Goal: Task Accomplishment & Management: Complete application form

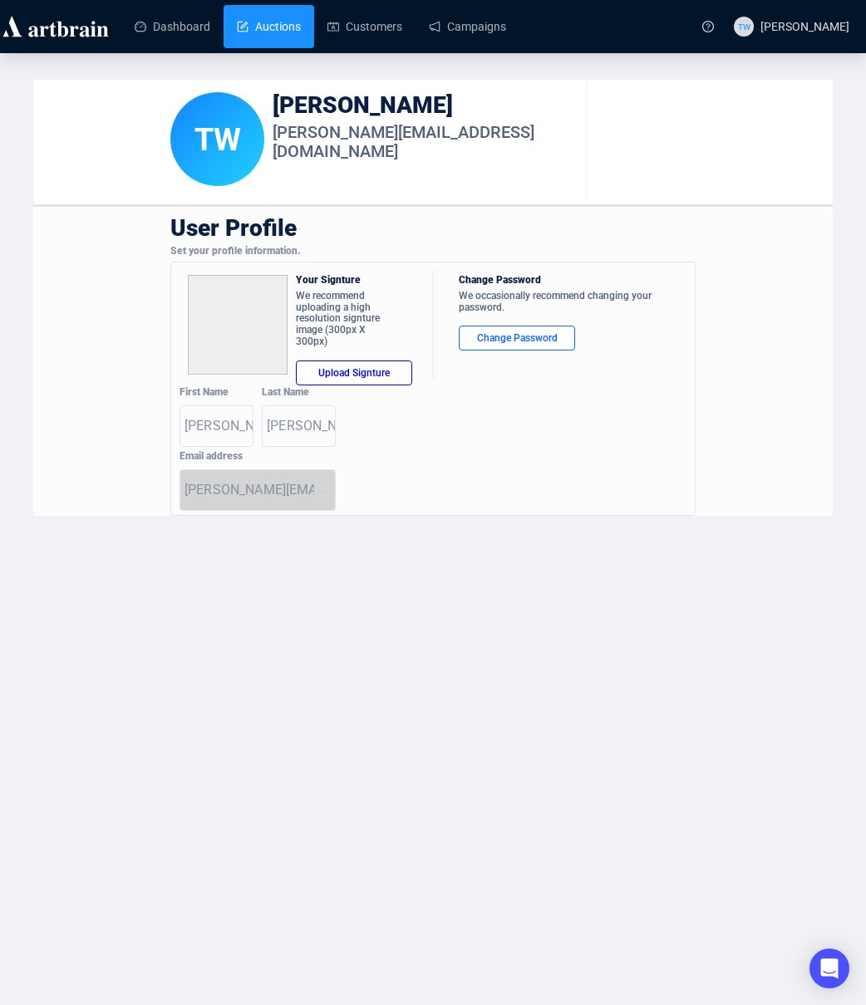
click at [263, 27] on link "Auctions" at bounding box center [269, 26] width 64 height 43
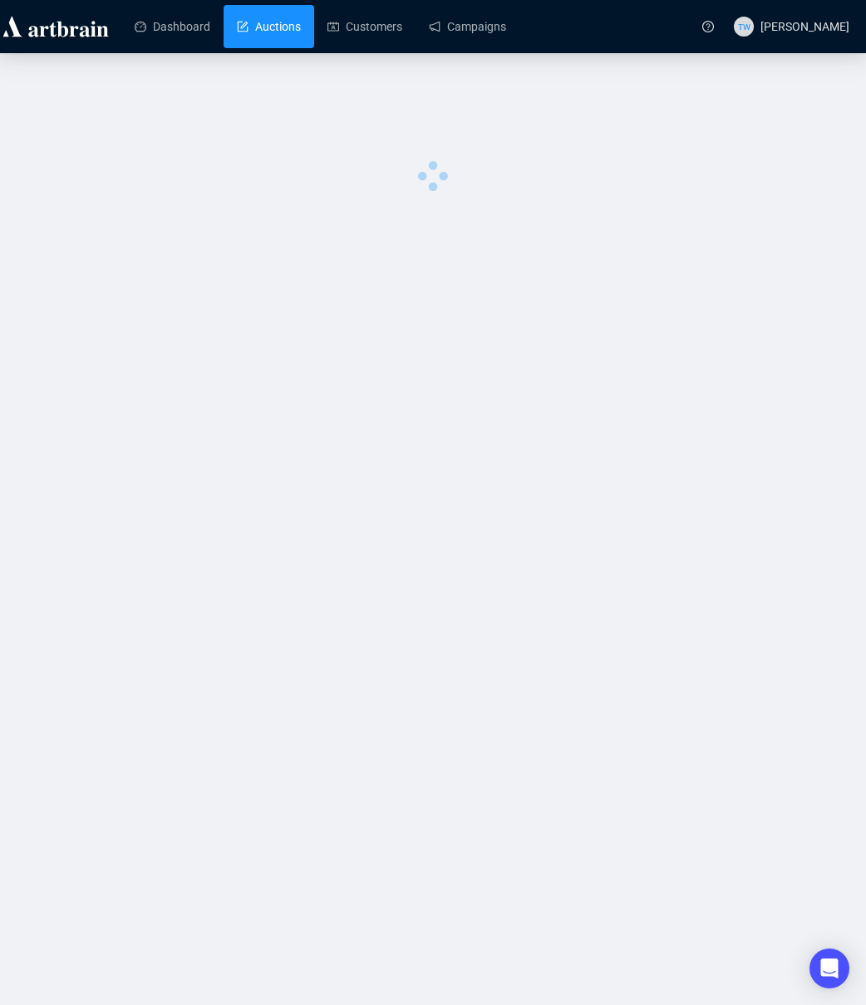
click at [263, 27] on link "Auctions" at bounding box center [269, 26] width 64 height 43
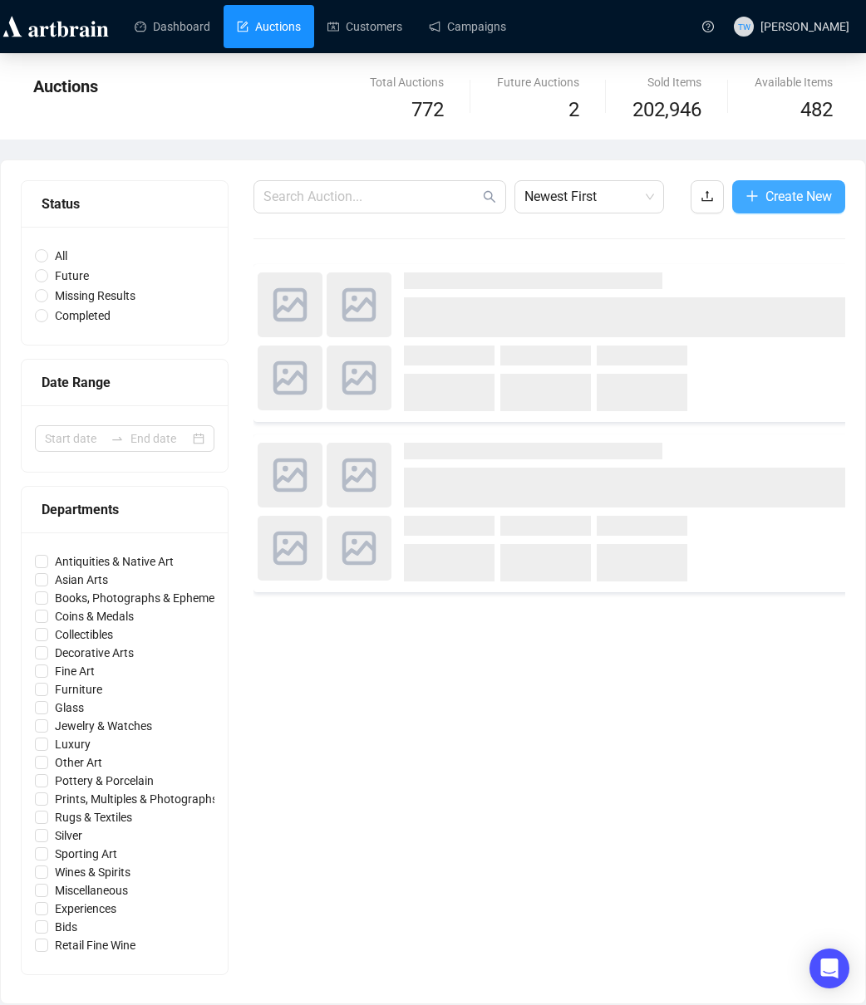
click at [805, 193] on span "Create New" at bounding box center [798, 196] width 66 height 21
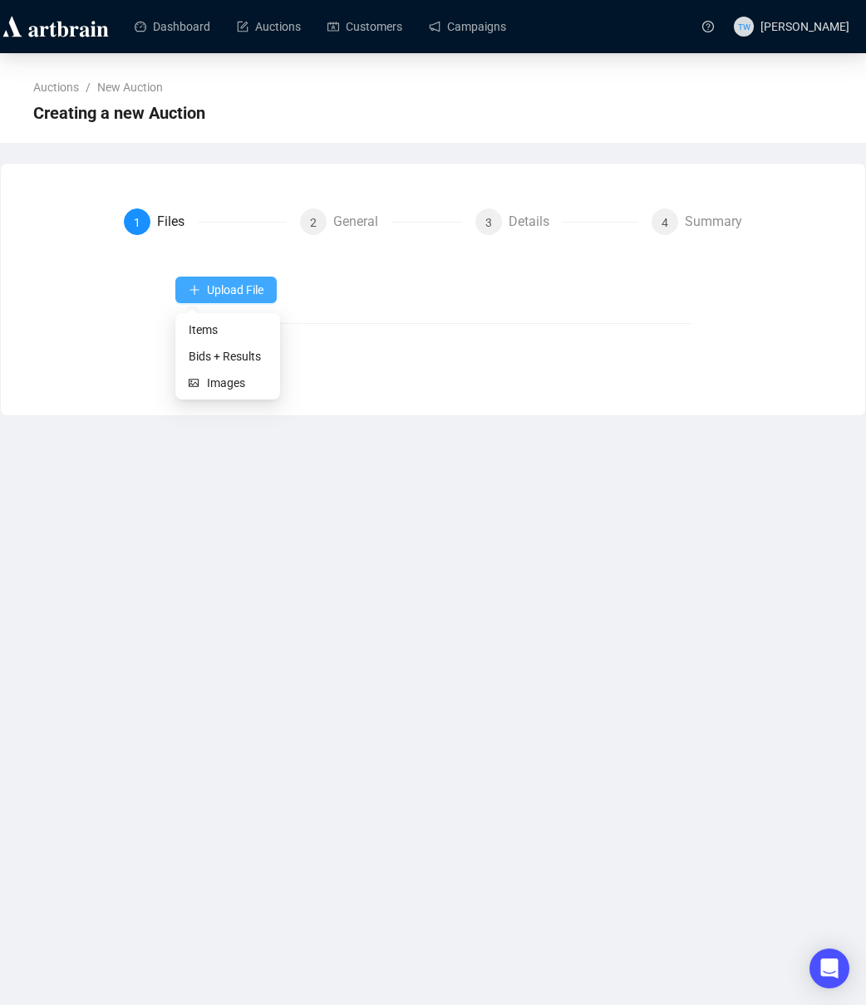
click at [219, 289] on span "Upload File" at bounding box center [235, 289] width 57 height 13
click at [204, 332] on span "Items" at bounding box center [228, 330] width 78 height 18
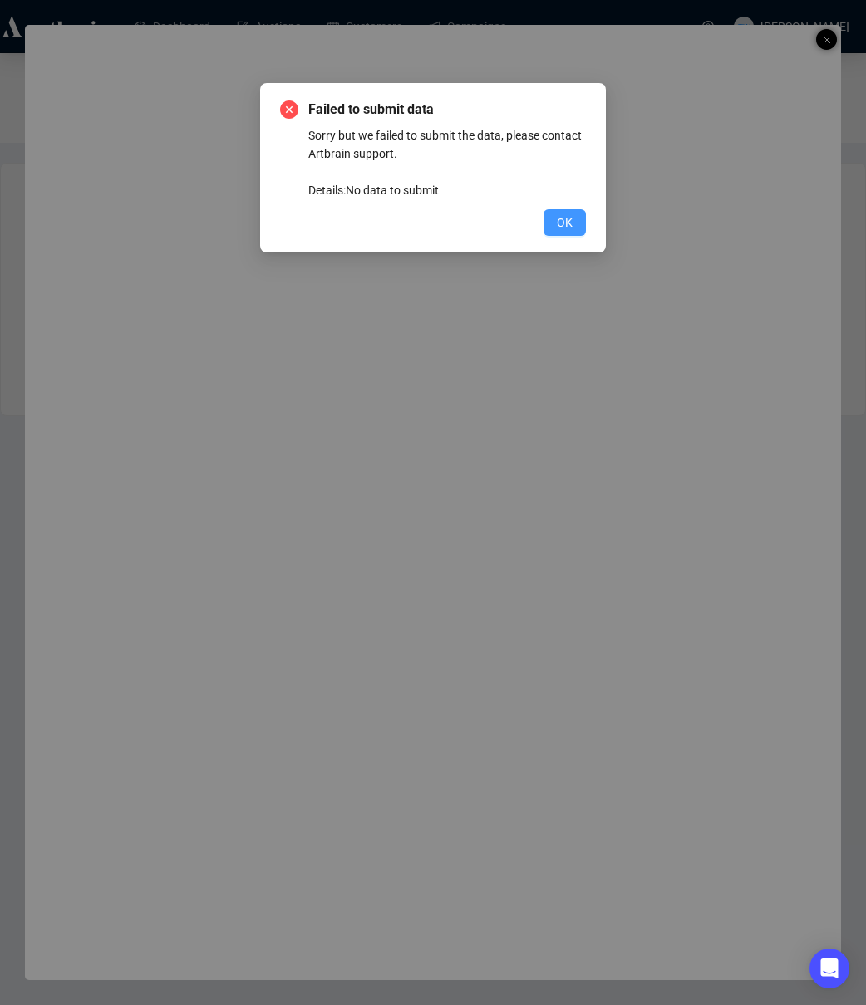
click at [571, 226] on span "OK" at bounding box center [565, 223] width 16 height 18
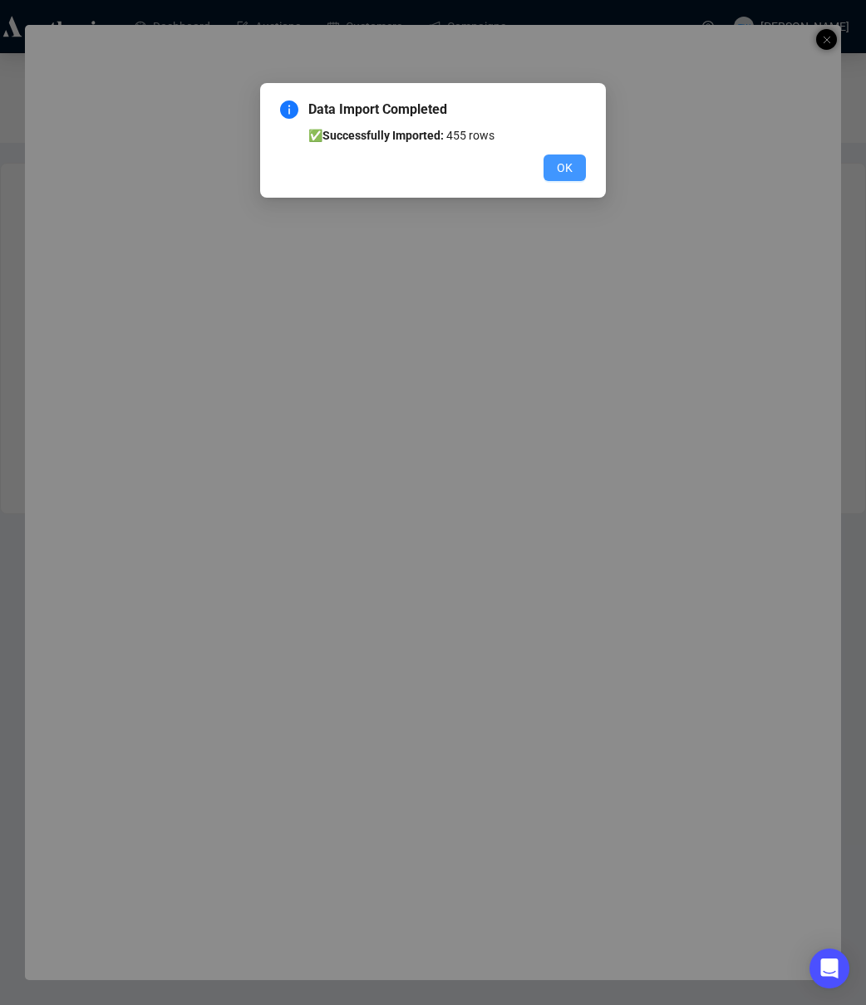
click at [559, 170] on span "OK" at bounding box center [565, 168] width 16 height 18
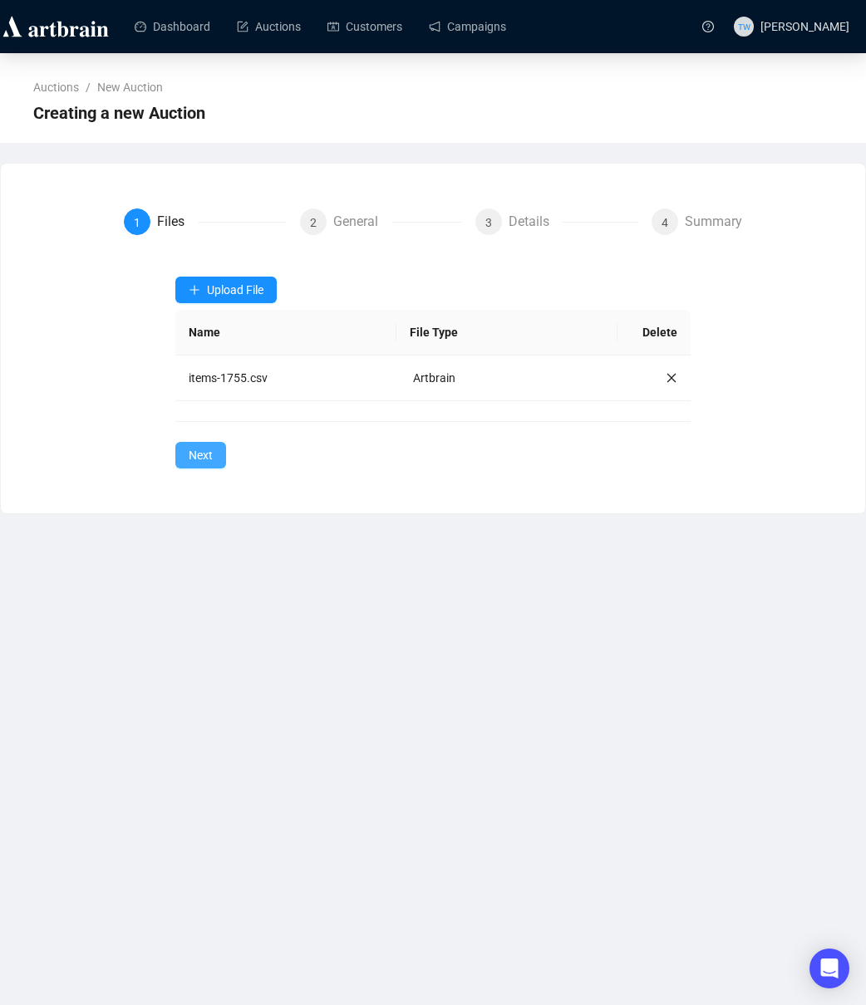
click at [200, 460] on span "Next" at bounding box center [201, 455] width 24 height 18
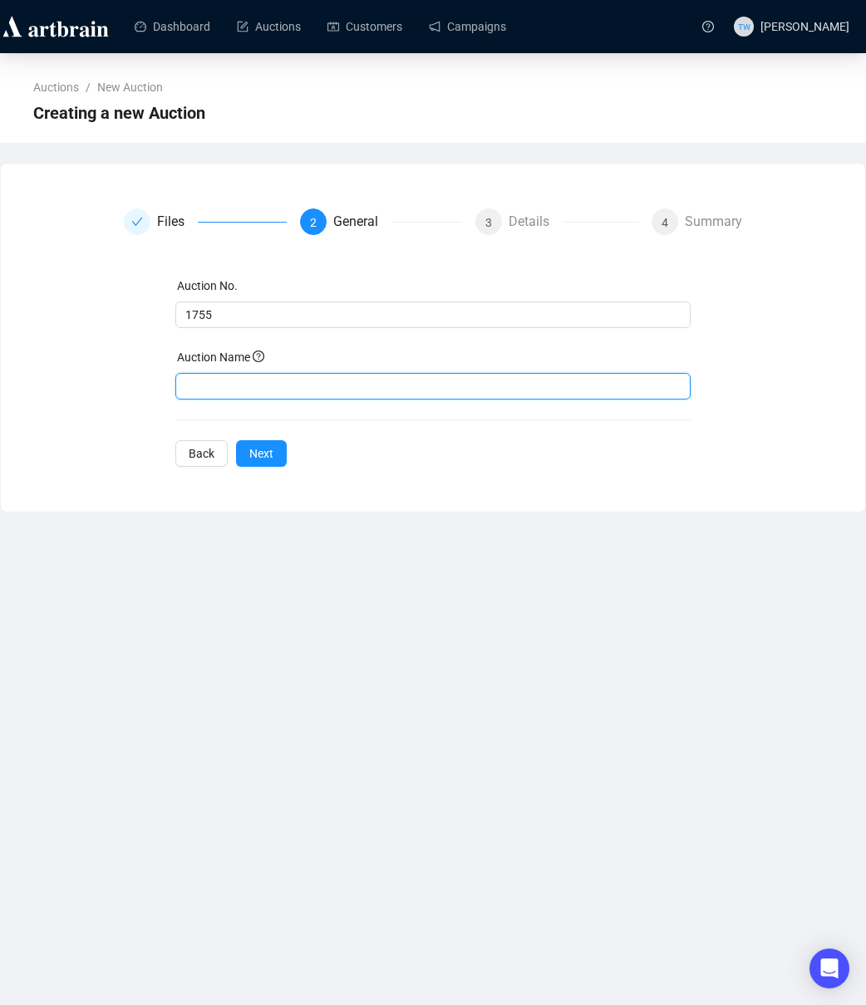
click at [247, 385] on input "text" at bounding box center [432, 386] width 515 height 27
paste input "September Estate Auction"
type input "September Estate Auction"
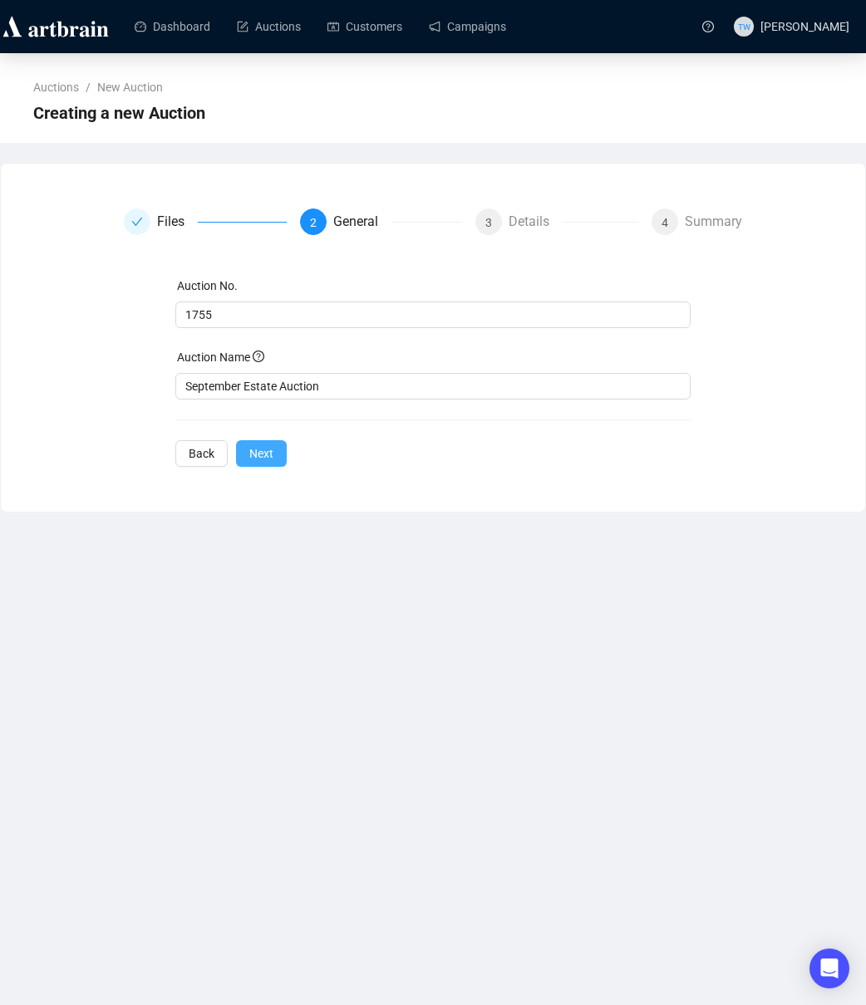
click at [264, 456] on span "Next" at bounding box center [261, 454] width 24 height 18
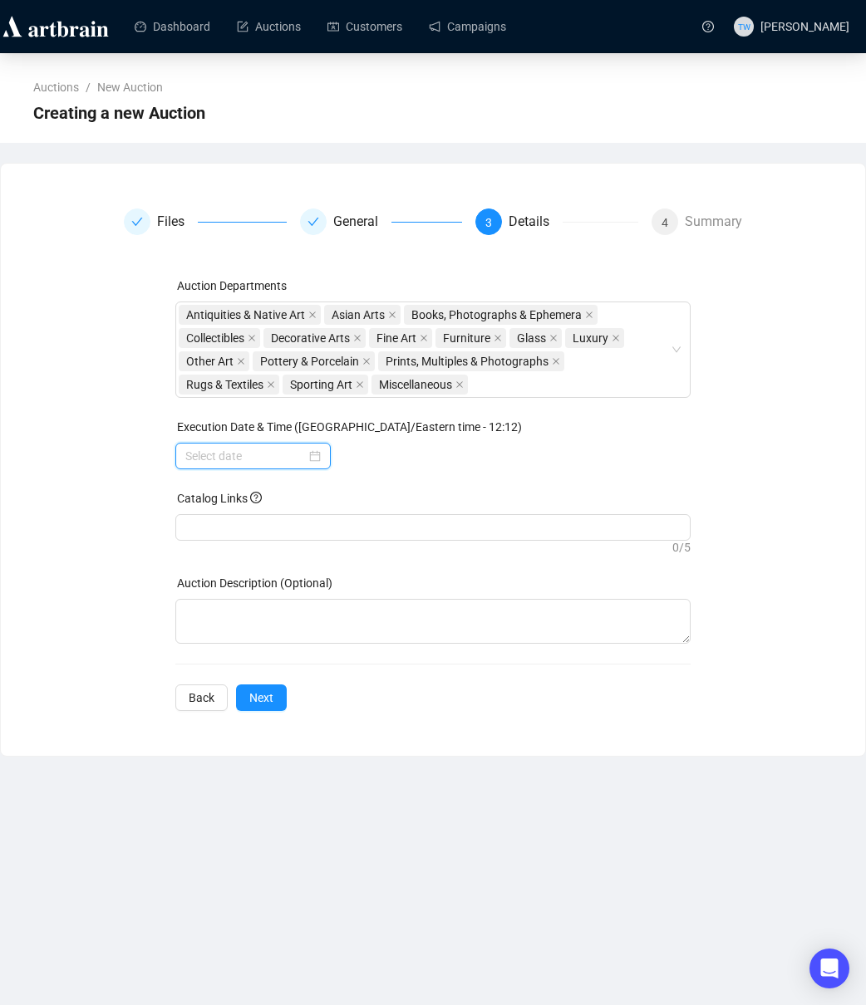
click at [264, 454] on input at bounding box center [245, 456] width 120 height 18
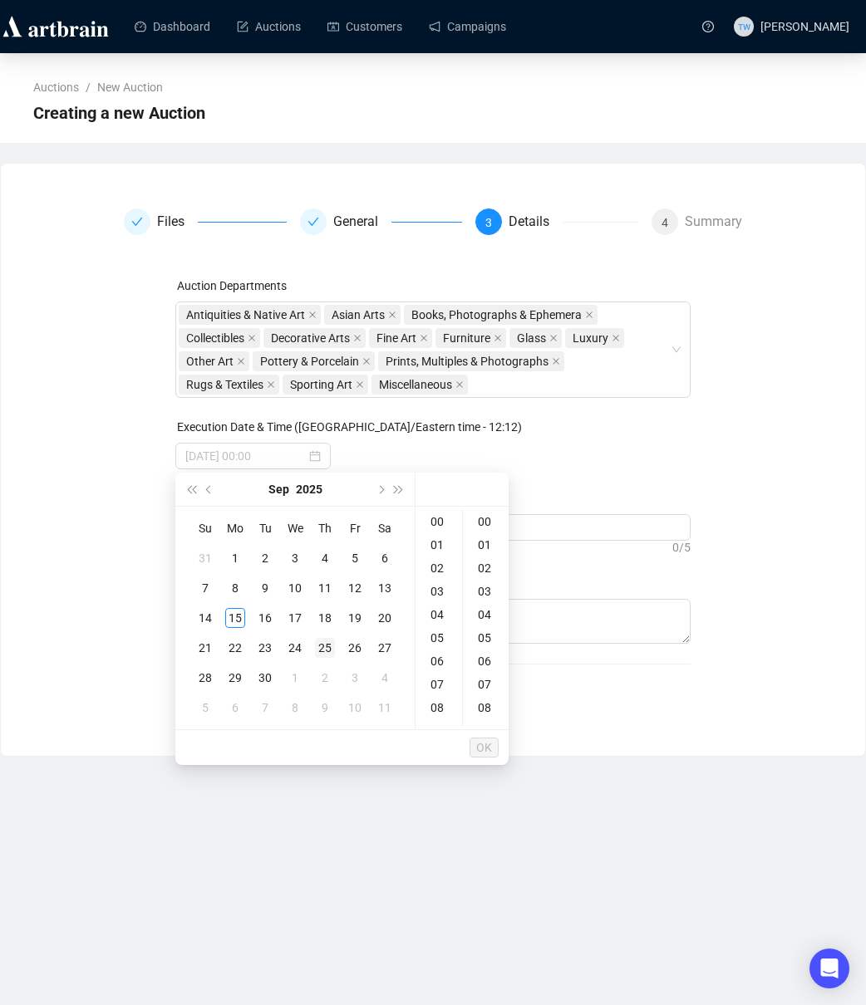
click at [326, 649] on div "25" at bounding box center [325, 648] width 20 height 20
click at [435, 657] on div "09" at bounding box center [439, 662] width 40 height 23
type input "[DATE] 09:00"
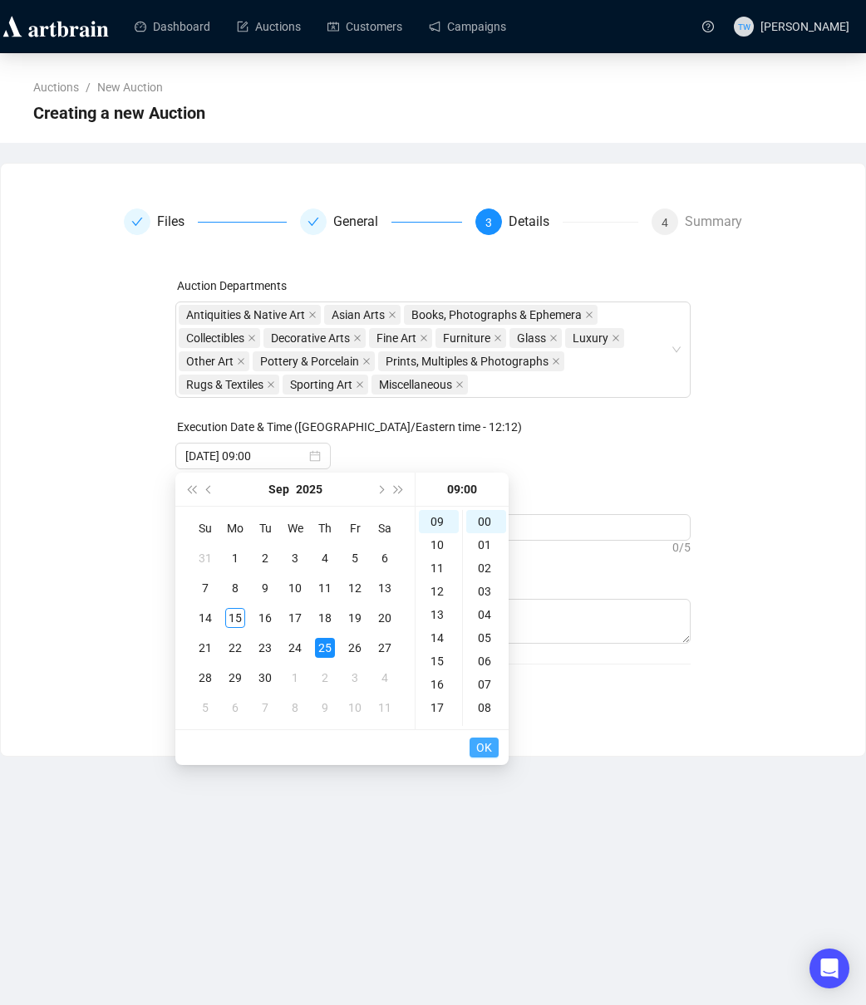
click at [483, 747] on span "OK" at bounding box center [484, 748] width 16 height 32
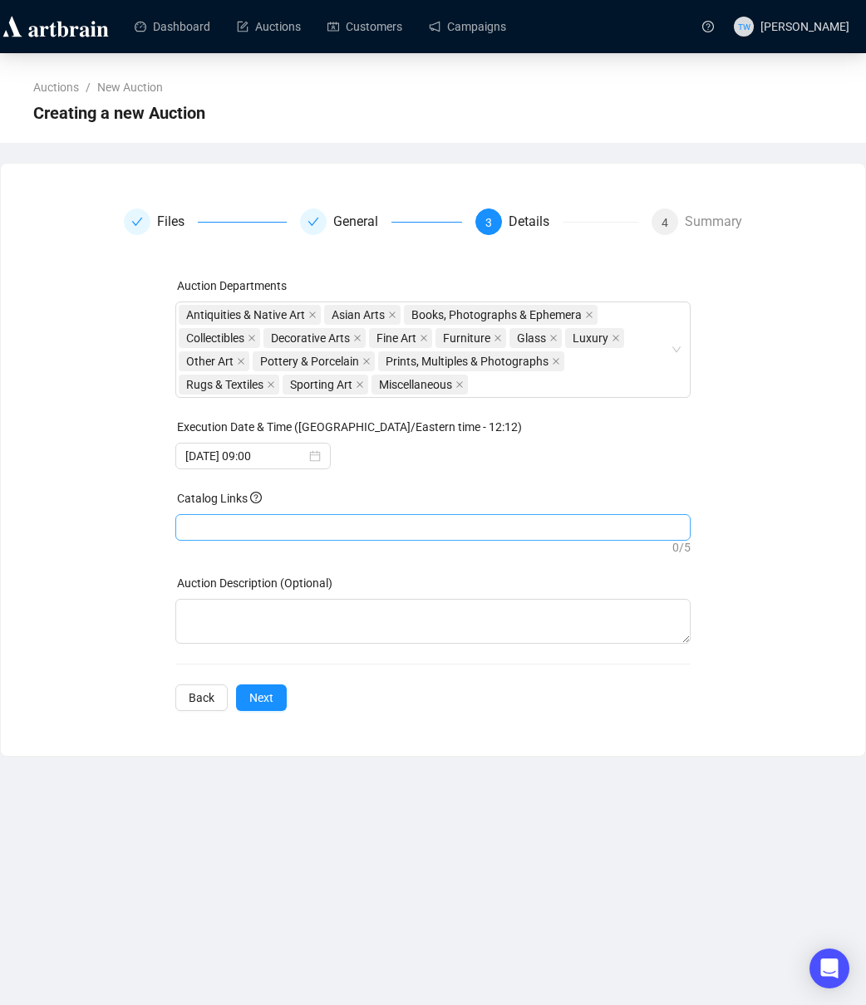
click at [265, 533] on div at bounding box center [433, 527] width 509 height 23
paste input "[URL][DOMAIN_NAME]"
type input "[URL][DOMAIN_NAME]"
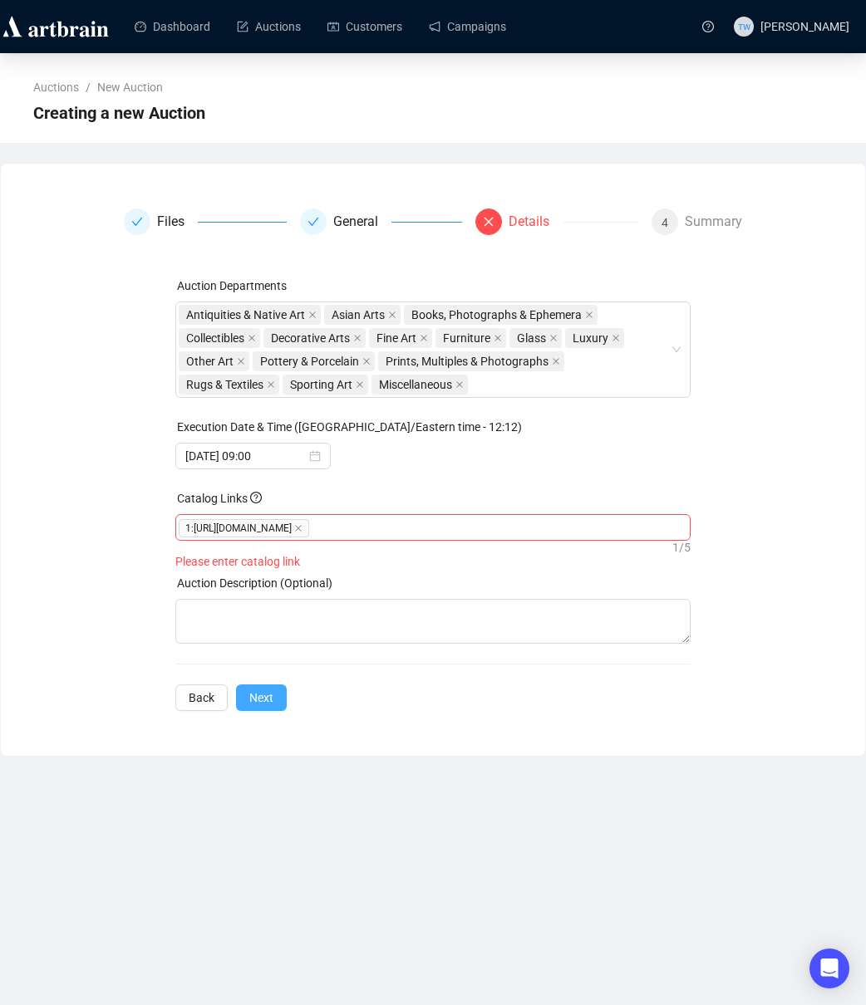
click at [260, 703] on span "Next" at bounding box center [261, 698] width 24 height 18
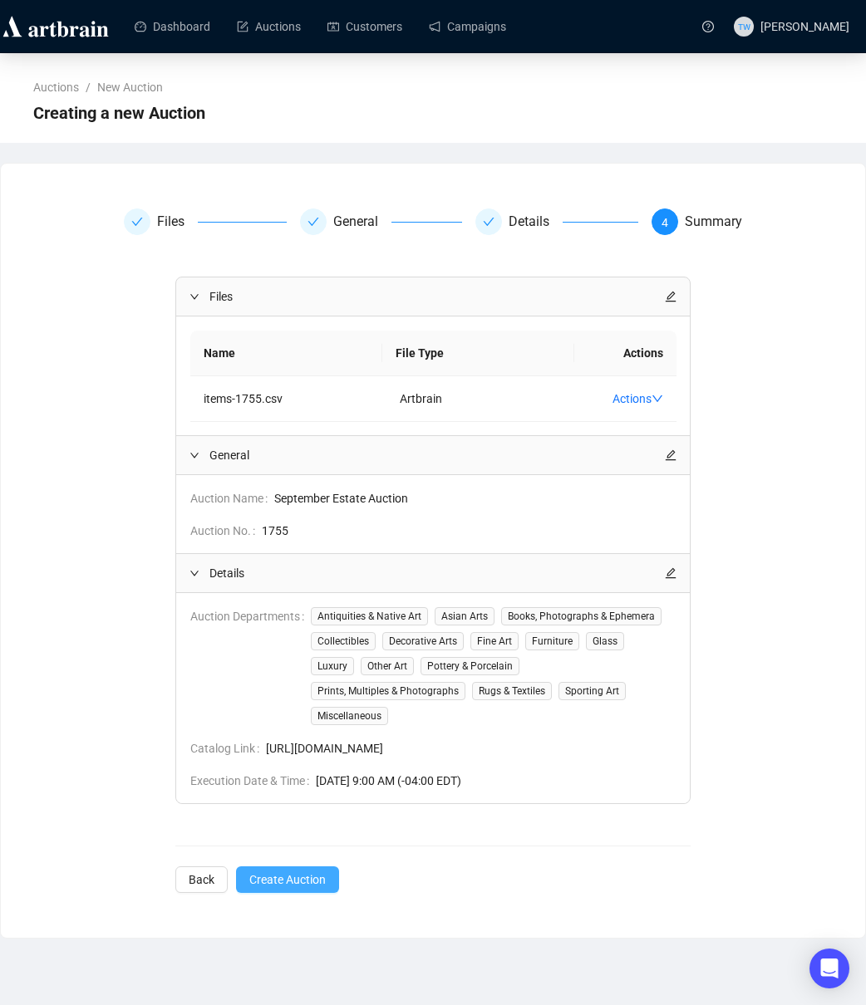
click at [298, 883] on span "Create Auction" at bounding box center [287, 880] width 76 height 18
